Goal: Transaction & Acquisition: Subscribe to service/newsletter

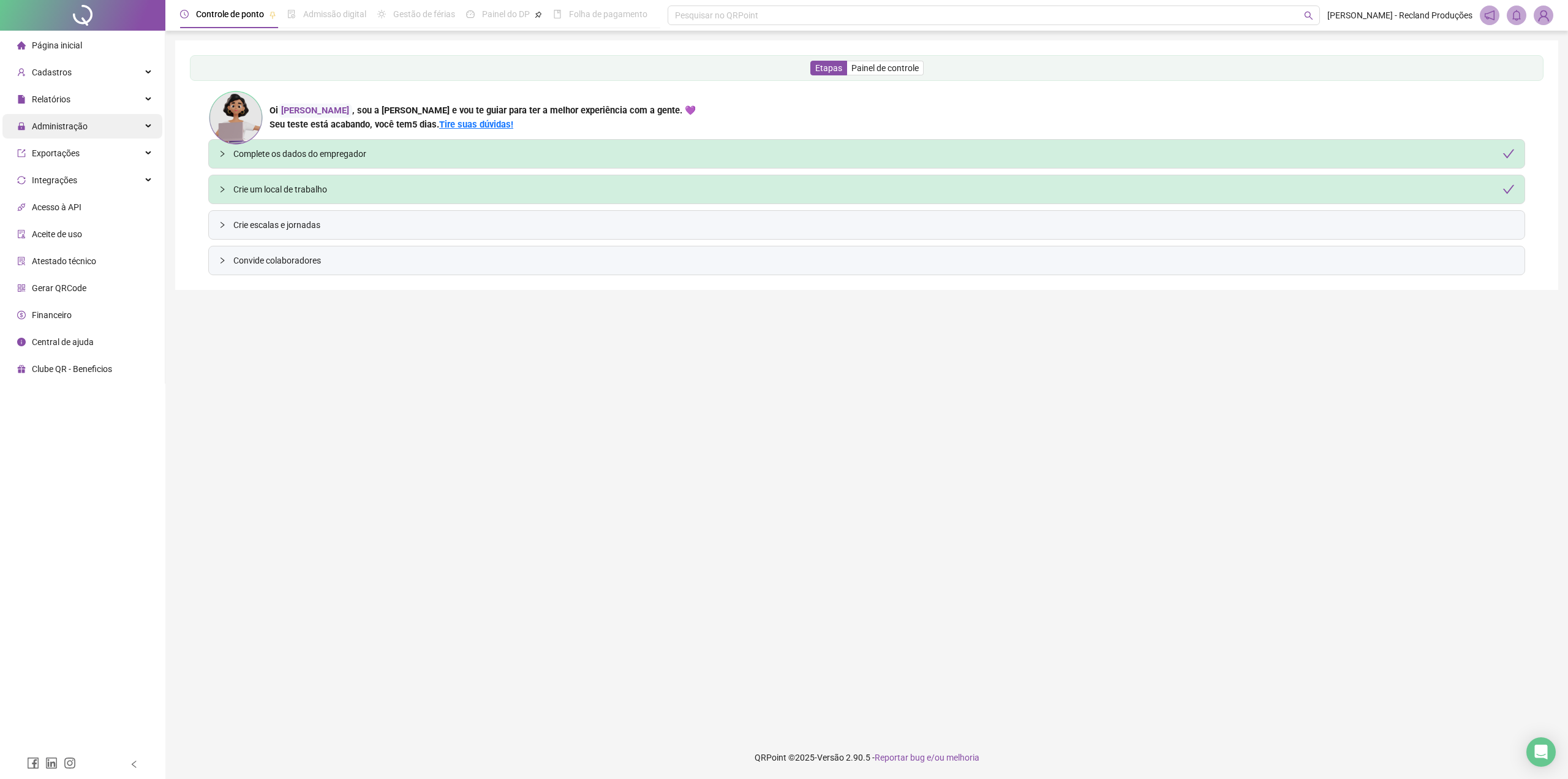
click at [84, 126] on span "Administração" at bounding box center [59, 126] width 56 height 9
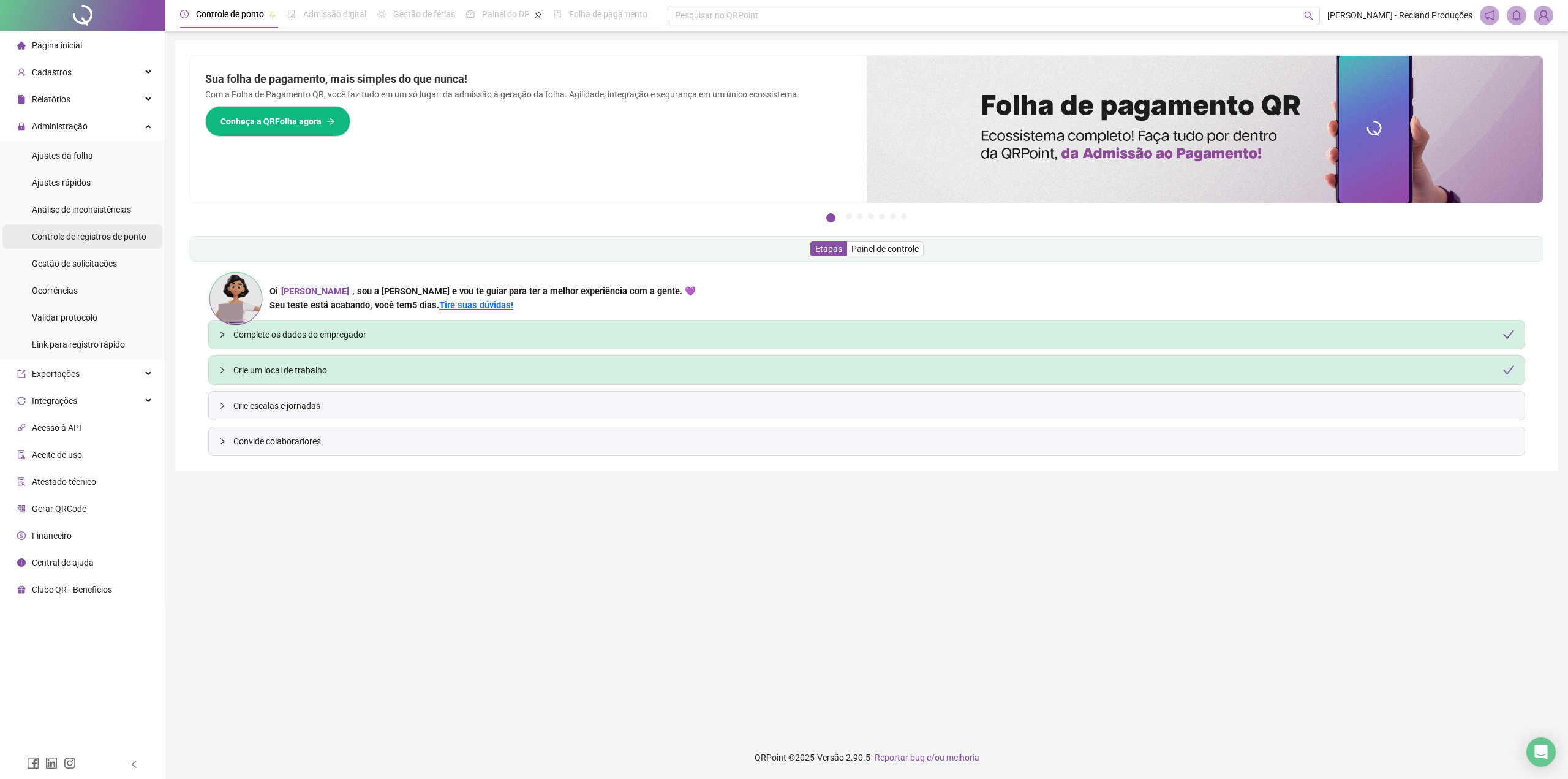
click at [78, 239] on span "Controle de registros de ponto" at bounding box center [89, 236] width 114 height 9
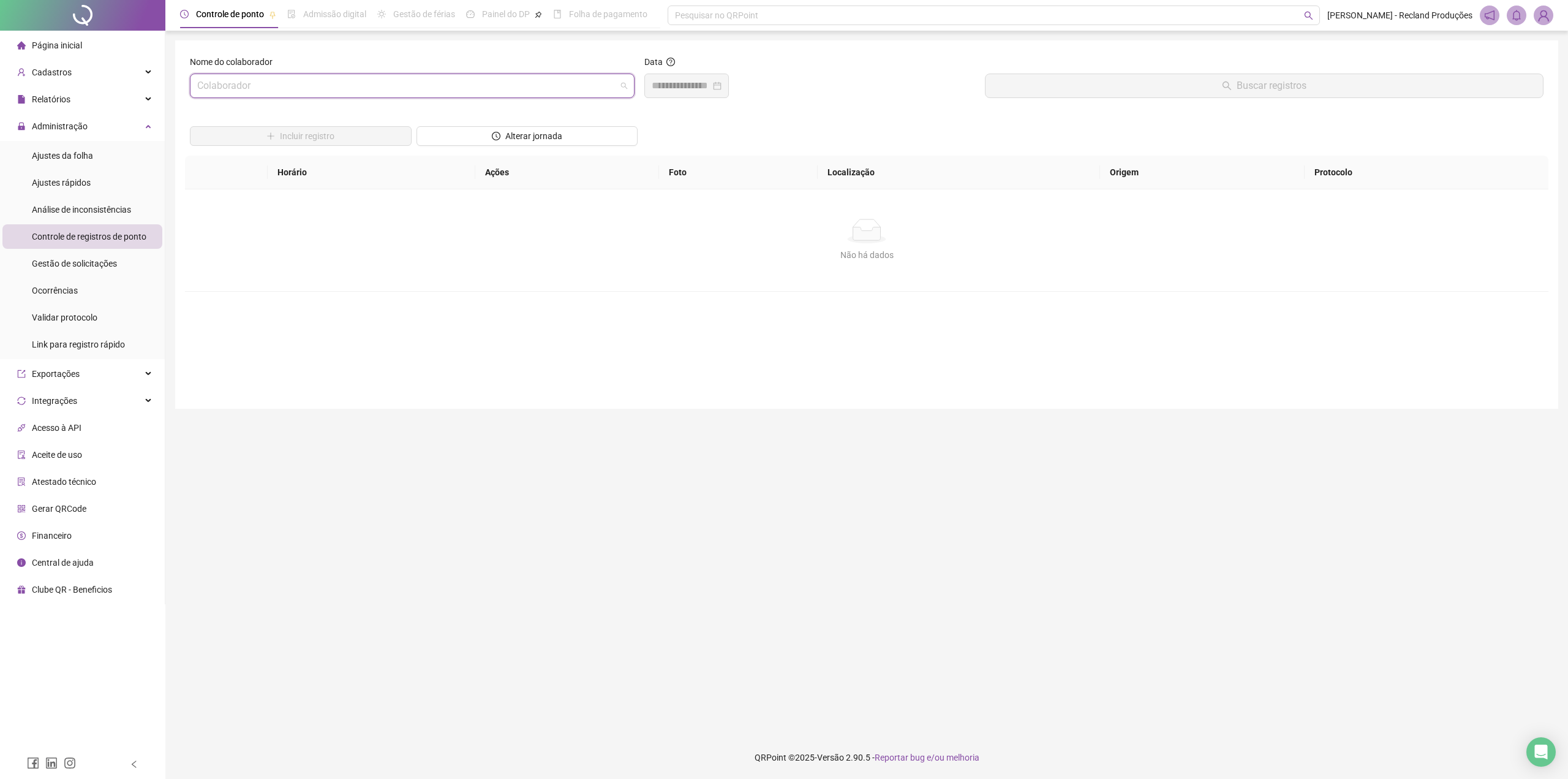
click at [304, 94] on input "search" at bounding box center [407, 85] width 419 height 23
click at [298, 109] on div "CAIO AUGUSTO CRISTALDO" at bounding box center [412, 113] width 425 height 14
click at [681, 89] on input at bounding box center [681, 85] width 59 height 15
type input "**********"
click at [709, 224] on div "19" at bounding box center [710, 229] width 15 height 15
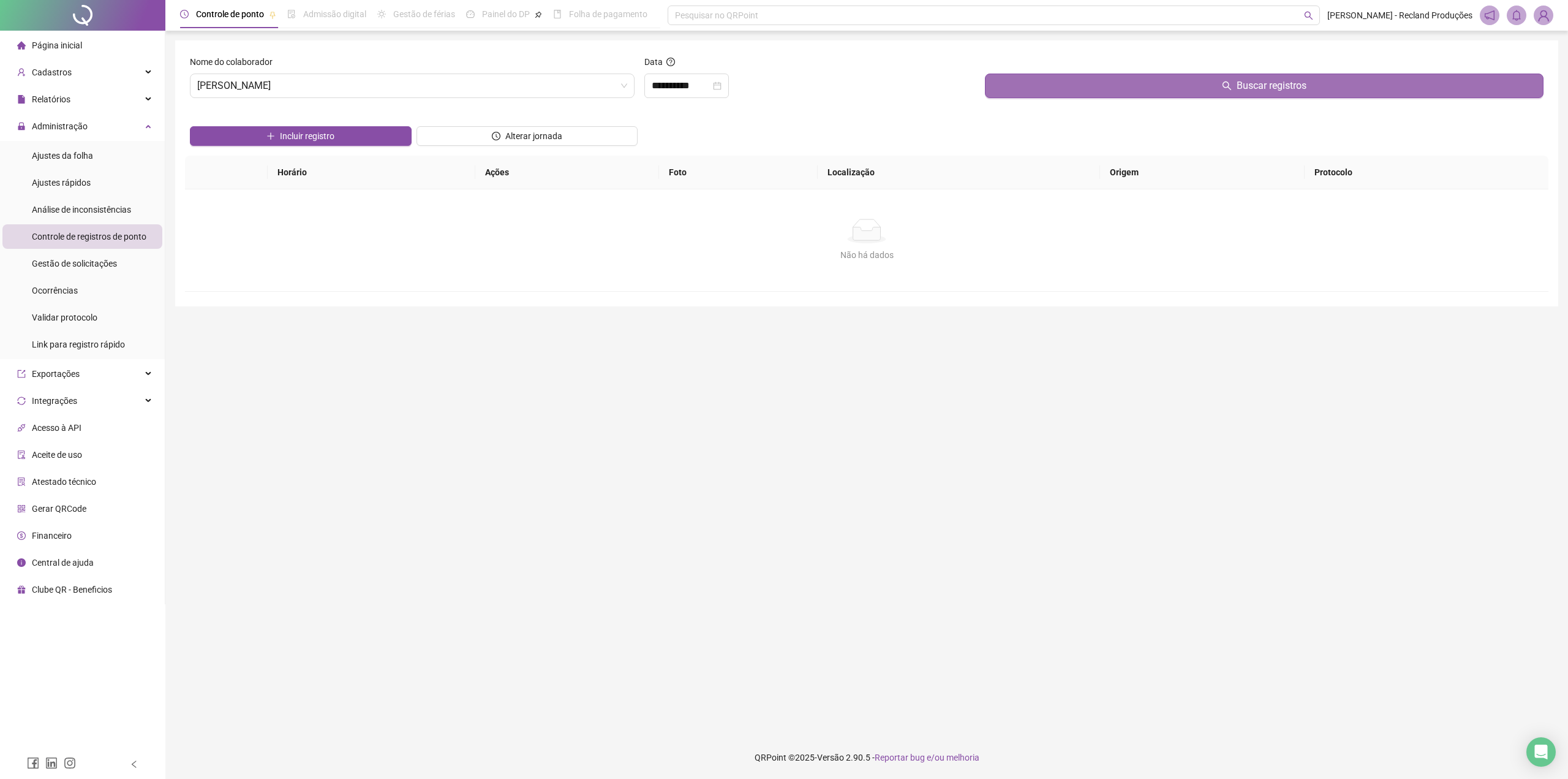
click at [1216, 82] on button "Buscar registros" at bounding box center [1264, 85] width 559 height 25
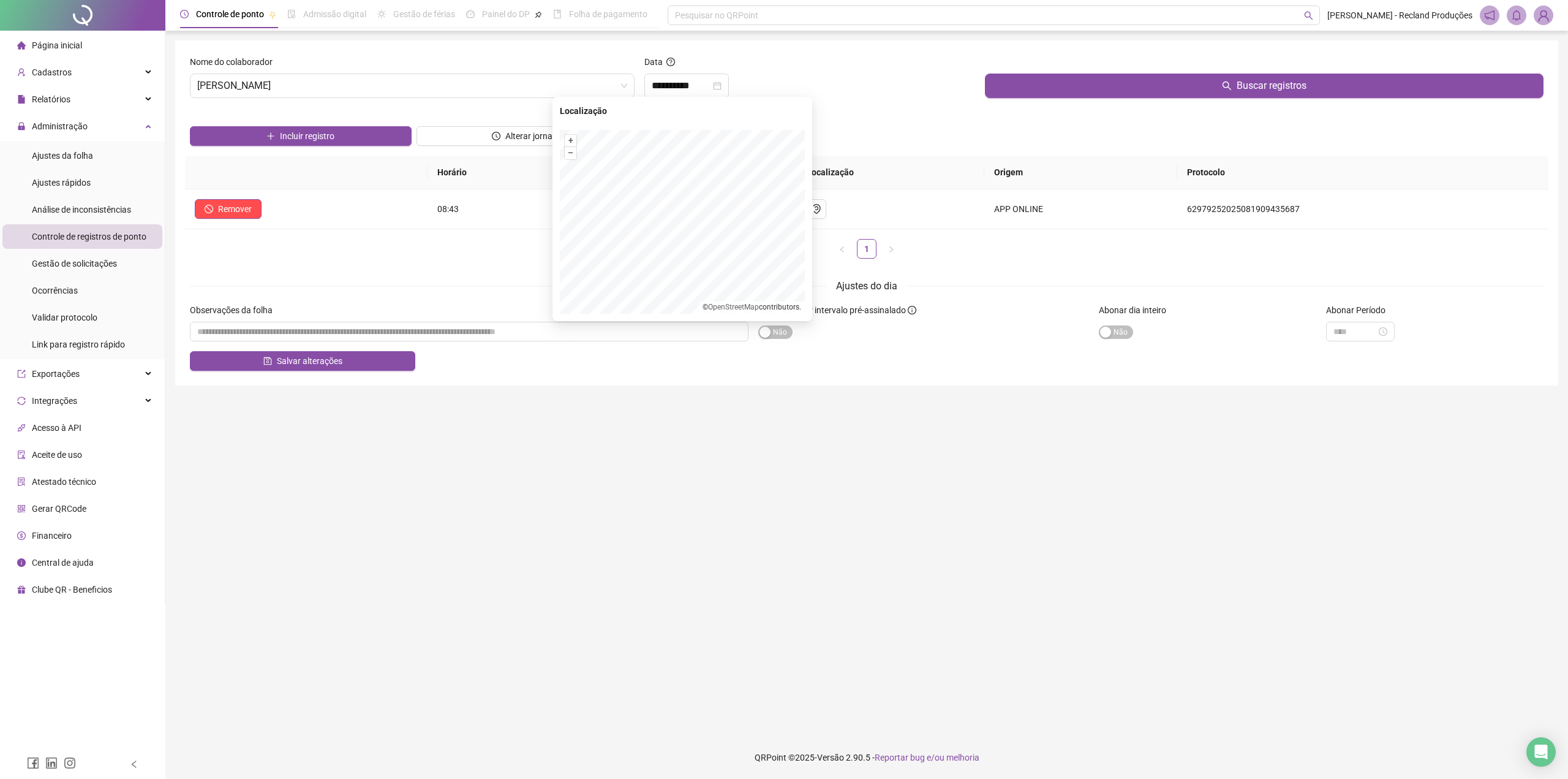
click at [432, 239] on ul "1" at bounding box center [867, 249] width 1364 height 20
click at [417, 267] on div "Horário Ações Foto Localização Origem Protocolo Remover 08:43 APP ONLINE 629792…" at bounding box center [867, 212] width 1364 height 113
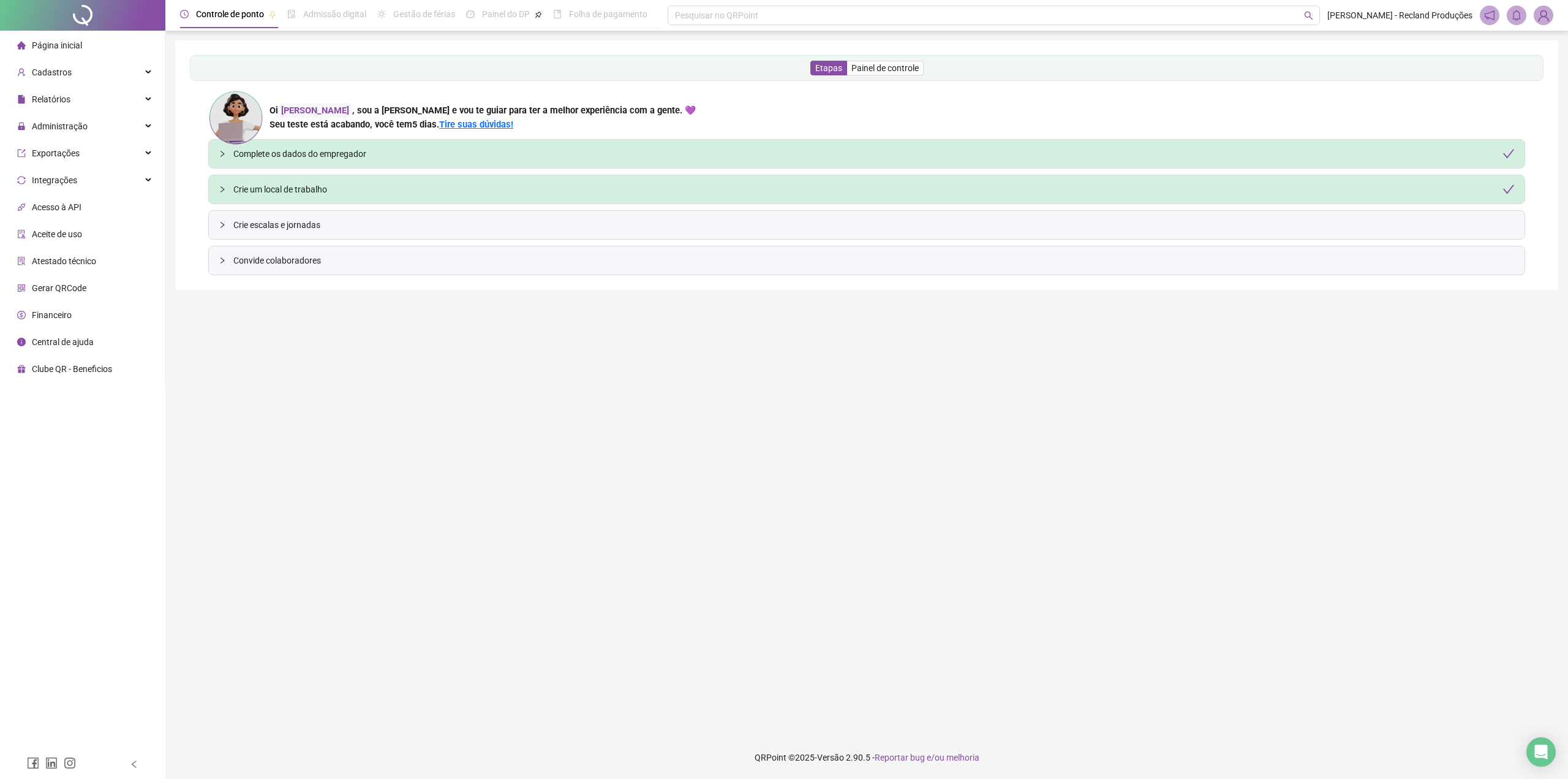
click at [94, 368] on span "Clube QR - Beneficios" at bounding box center [72, 368] width 80 height 9
click at [56, 317] on span "Financeiro" at bounding box center [51, 314] width 40 height 9
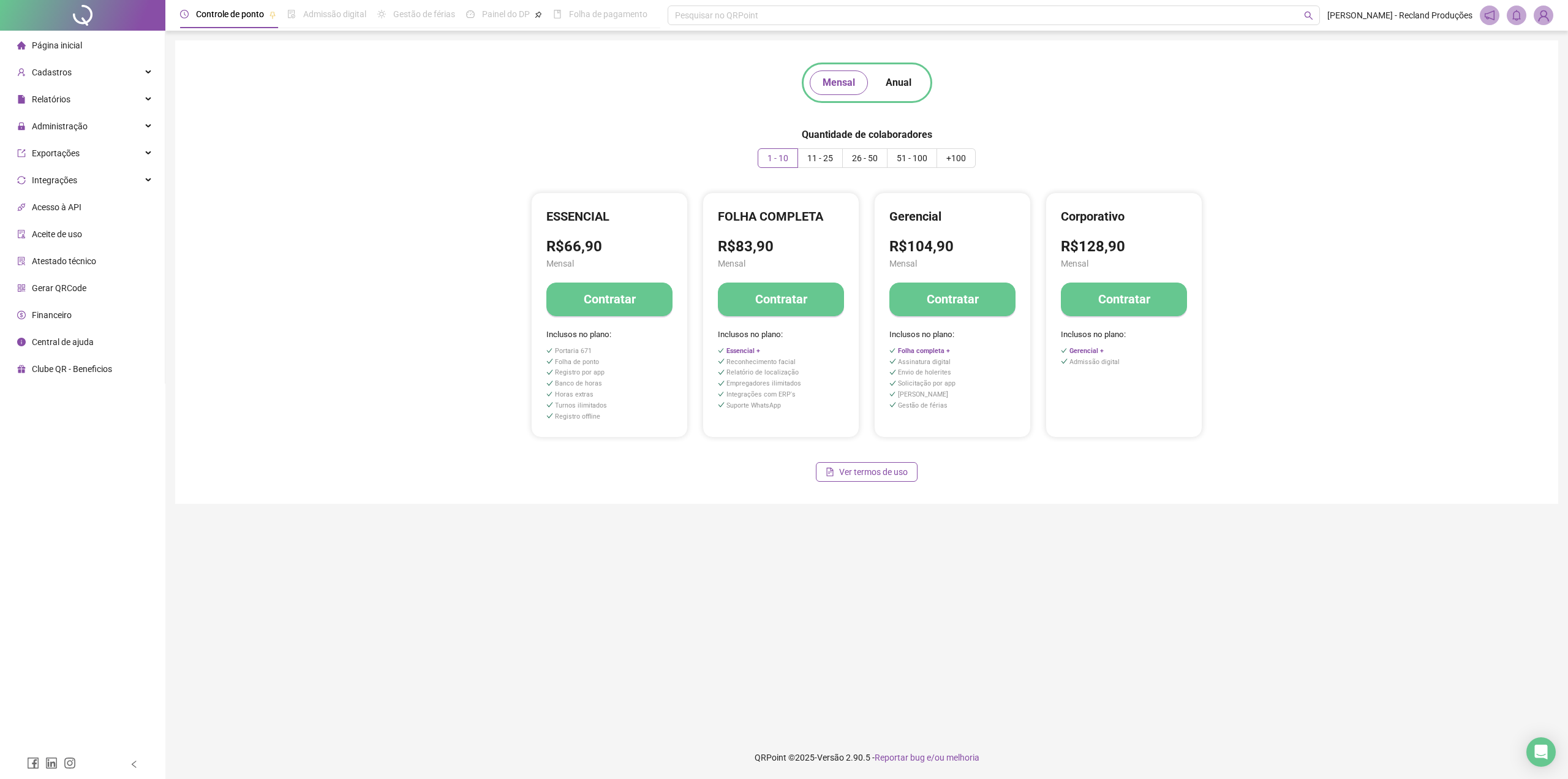
click at [834, 376] on span "Relatório de localização" at bounding box center [781, 372] width 126 height 10
click at [743, 302] on button "Contratar" at bounding box center [781, 299] width 126 height 33
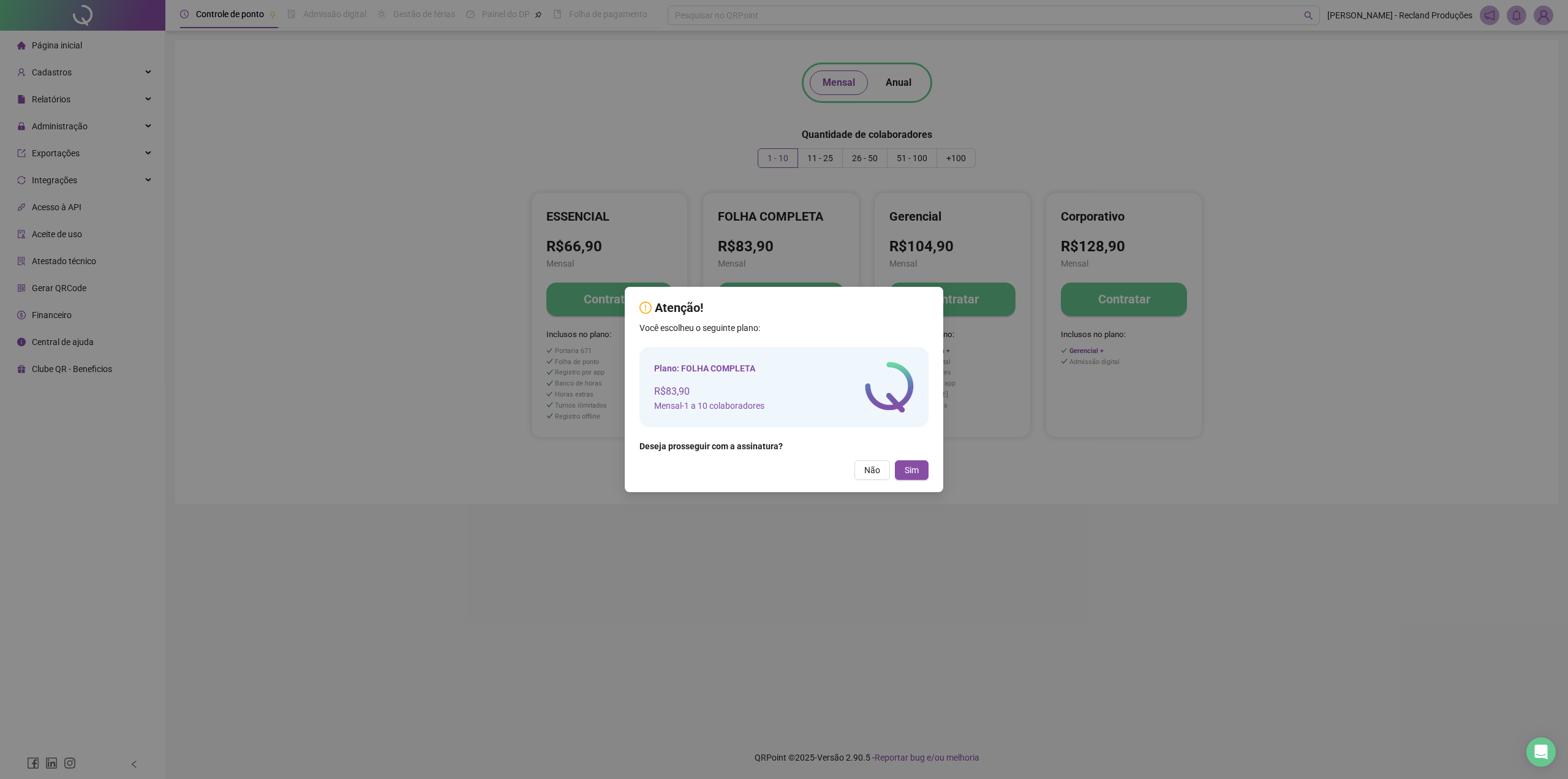
click at [799, 366] on div "Plano: FOLHA COMPLETA R$83,90 Mensal - 1 a 10 colaboradores" at bounding box center [784, 387] width 260 height 51
click at [921, 473] on button "Sim" at bounding box center [911, 470] width 33 height 20
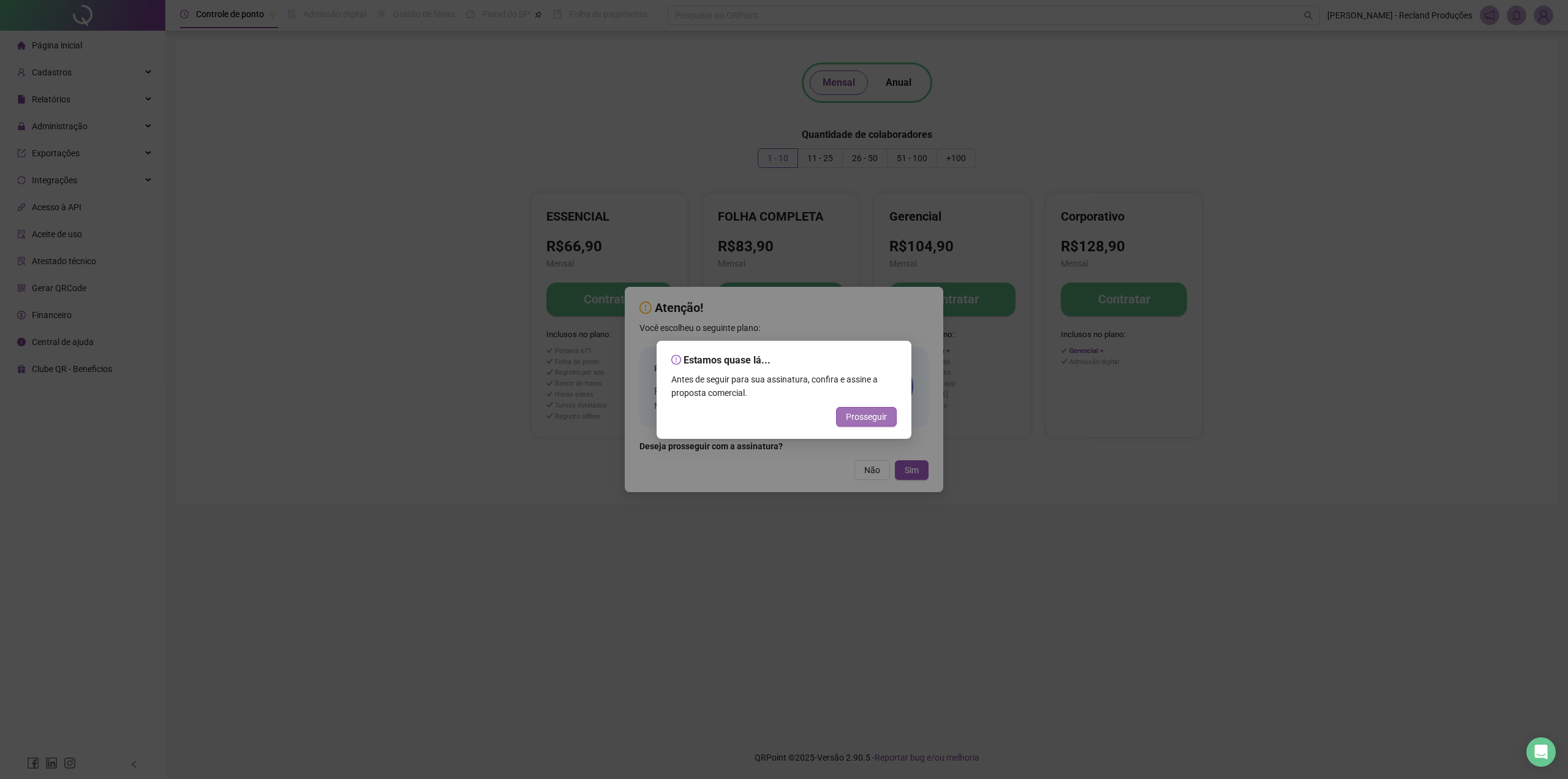
click at [866, 422] on span "Prosseguir" at bounding box center [867, 417] width 41 height 14
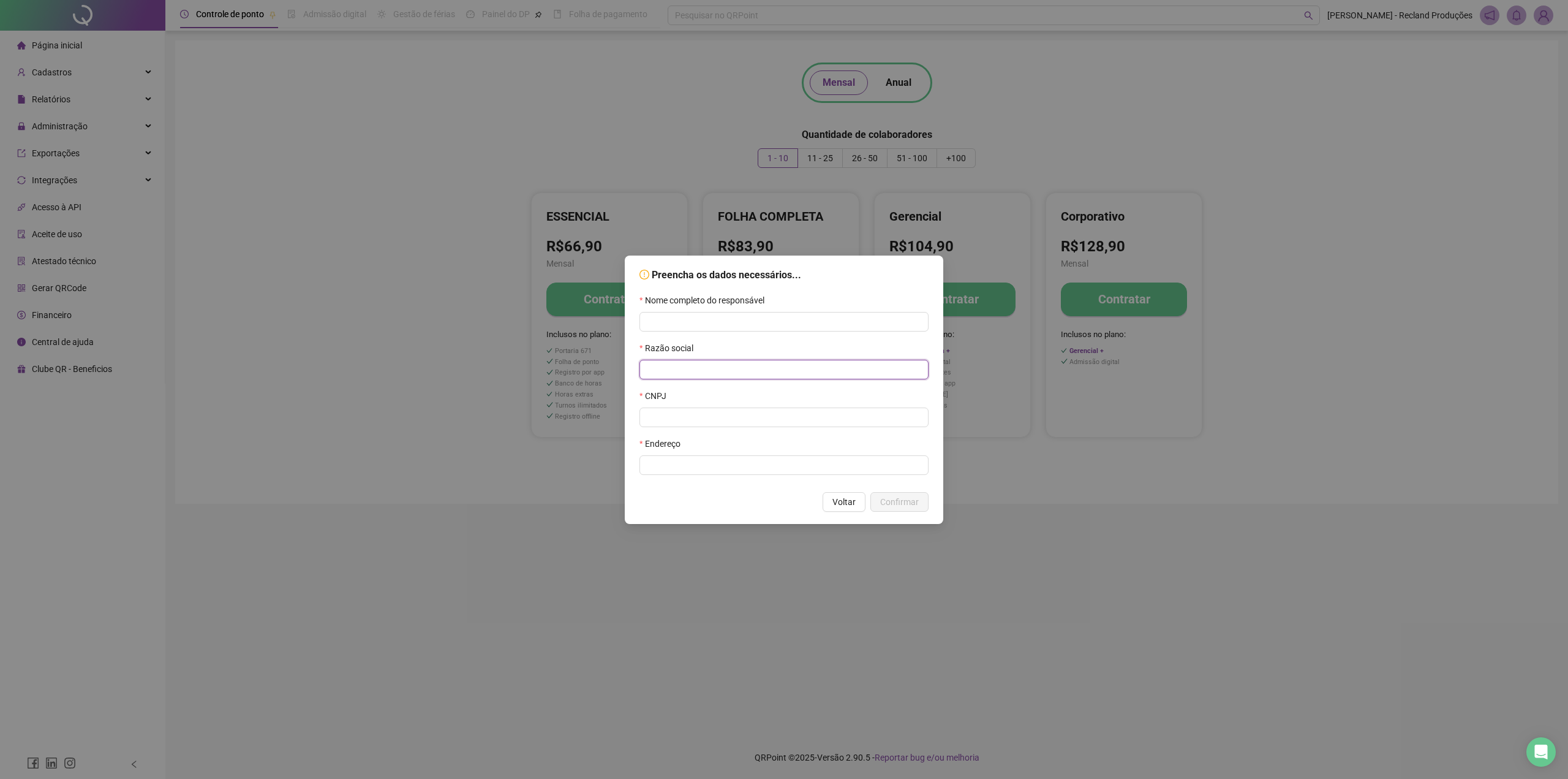
click at [740, 360] on input "text" at bounding box center [784, 369] width 290 height 20
click at [574, 486] on div "Preencha os dados necessários... Nome completo do responsável Razão social CNPJ…" at bounding box center [784, 390] width 1568 height 779
click at [832, 494] on button "Voltar" at bounding box center [844, 501] width 43 height 20
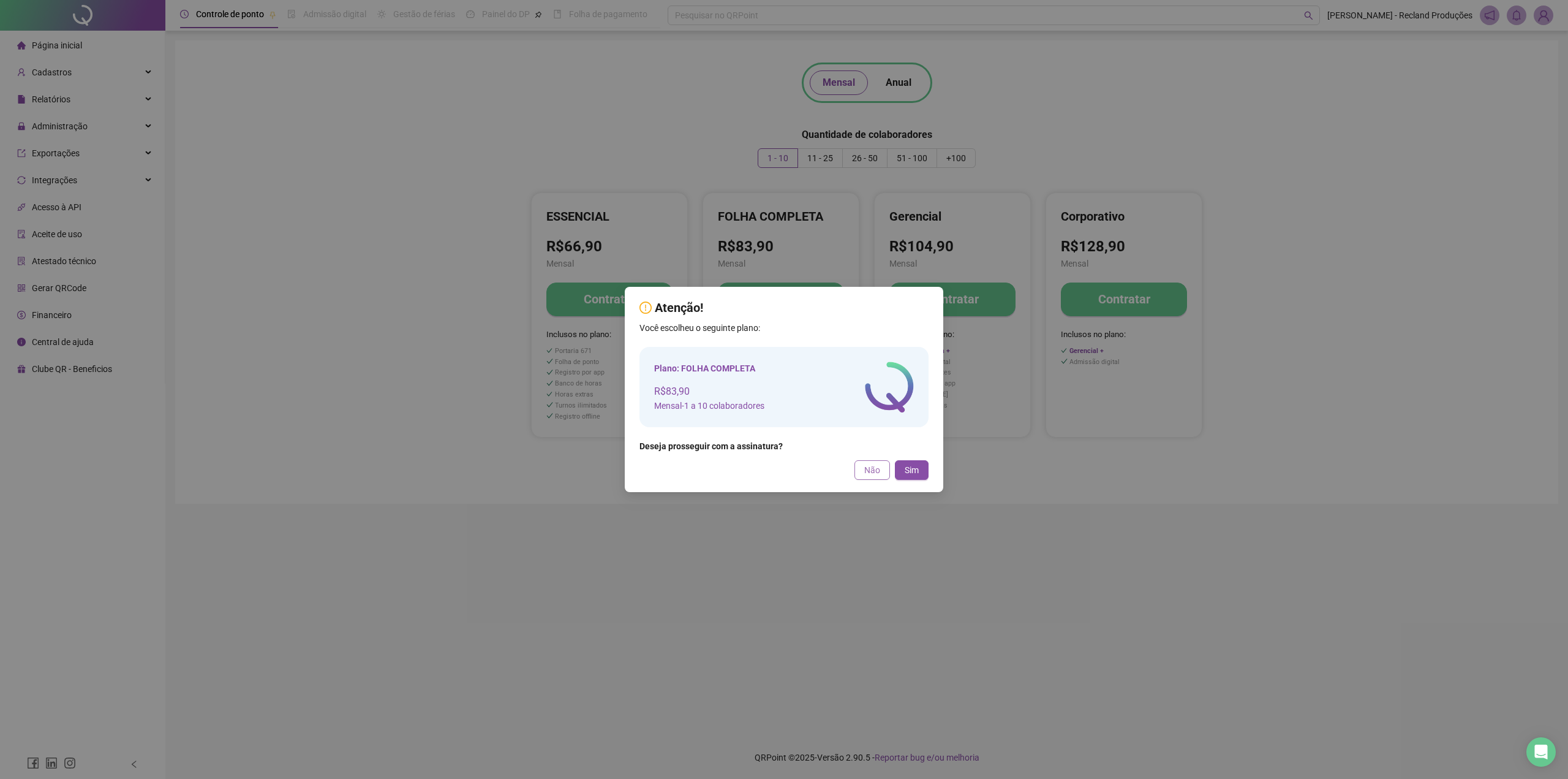
click at [879, 472] on span "Não" at bounding box center [872, 470] width 16 height 14
